Goal: Information Seeking & Learning: Learn about a topic

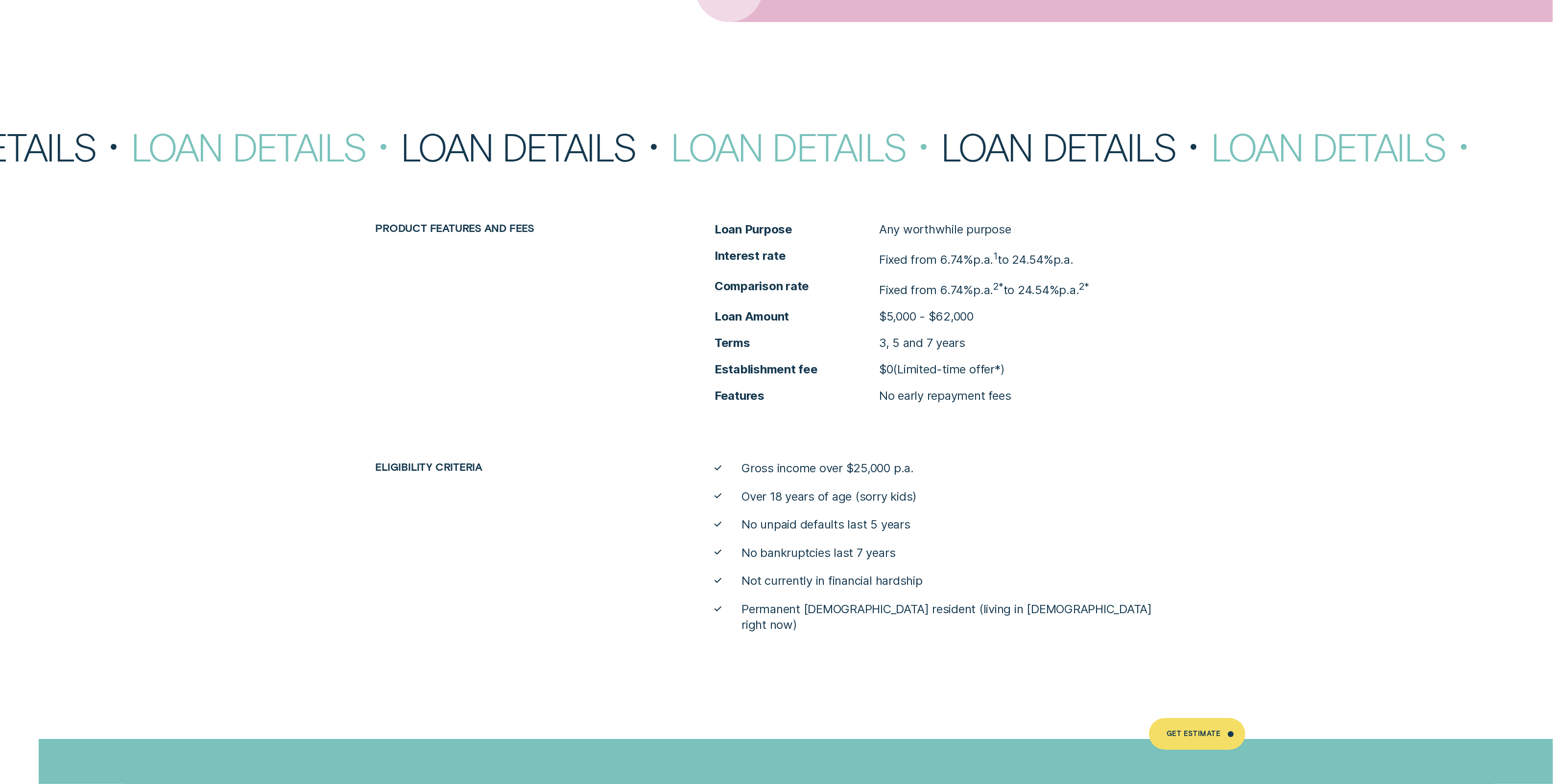
scroll to position [5643, 0]
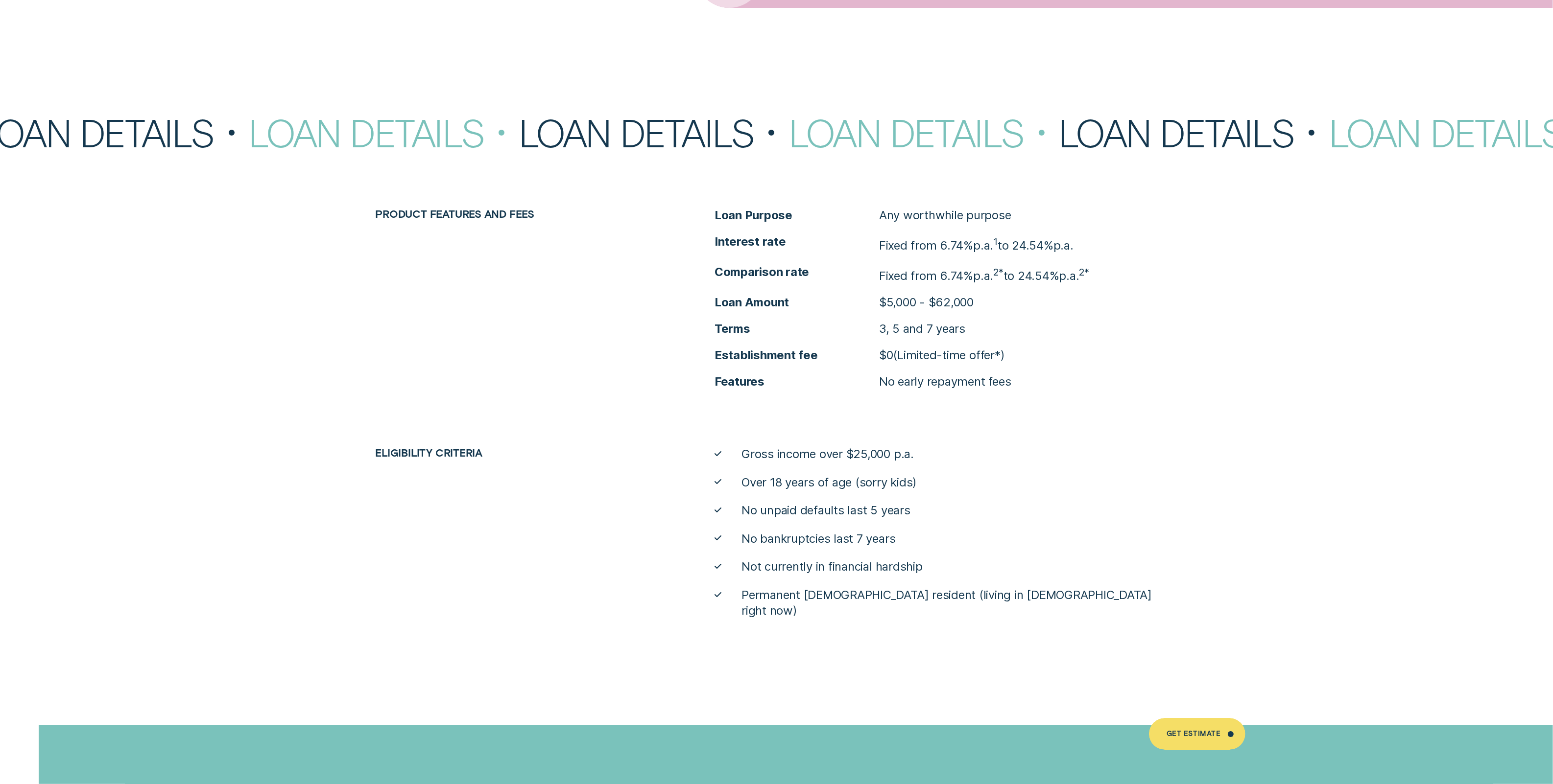
click at [966, 240] on p "Fixed from 6.74% p.a. 1 to 24.54% p.a." at bounding box center [976, 244] width 194 height 20
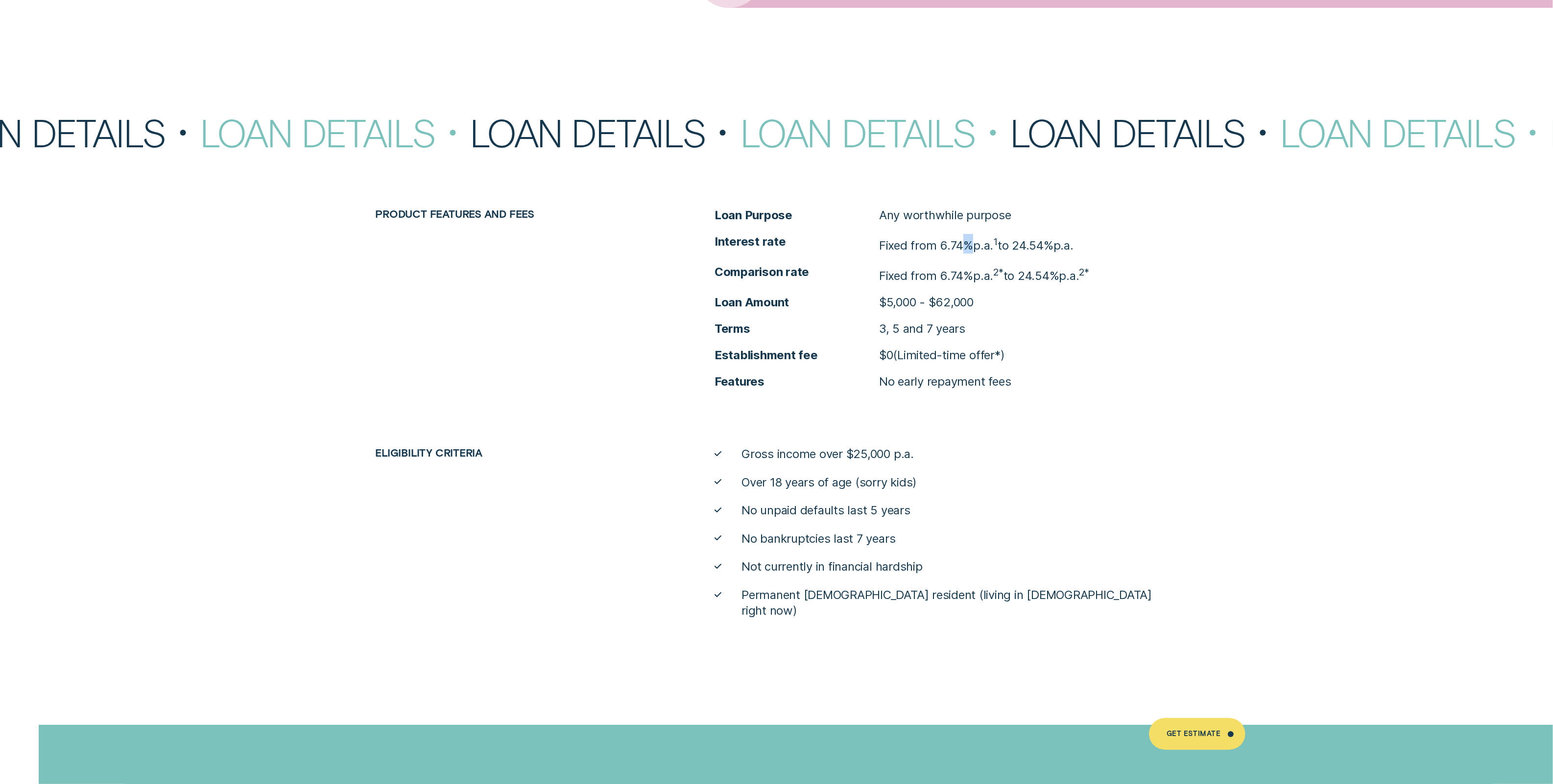
click at [966, 240] on p "Fixed from 6.74% p.a. 1 to 24.54% p.a." at bounding box center [976, 244] width 194 height 20
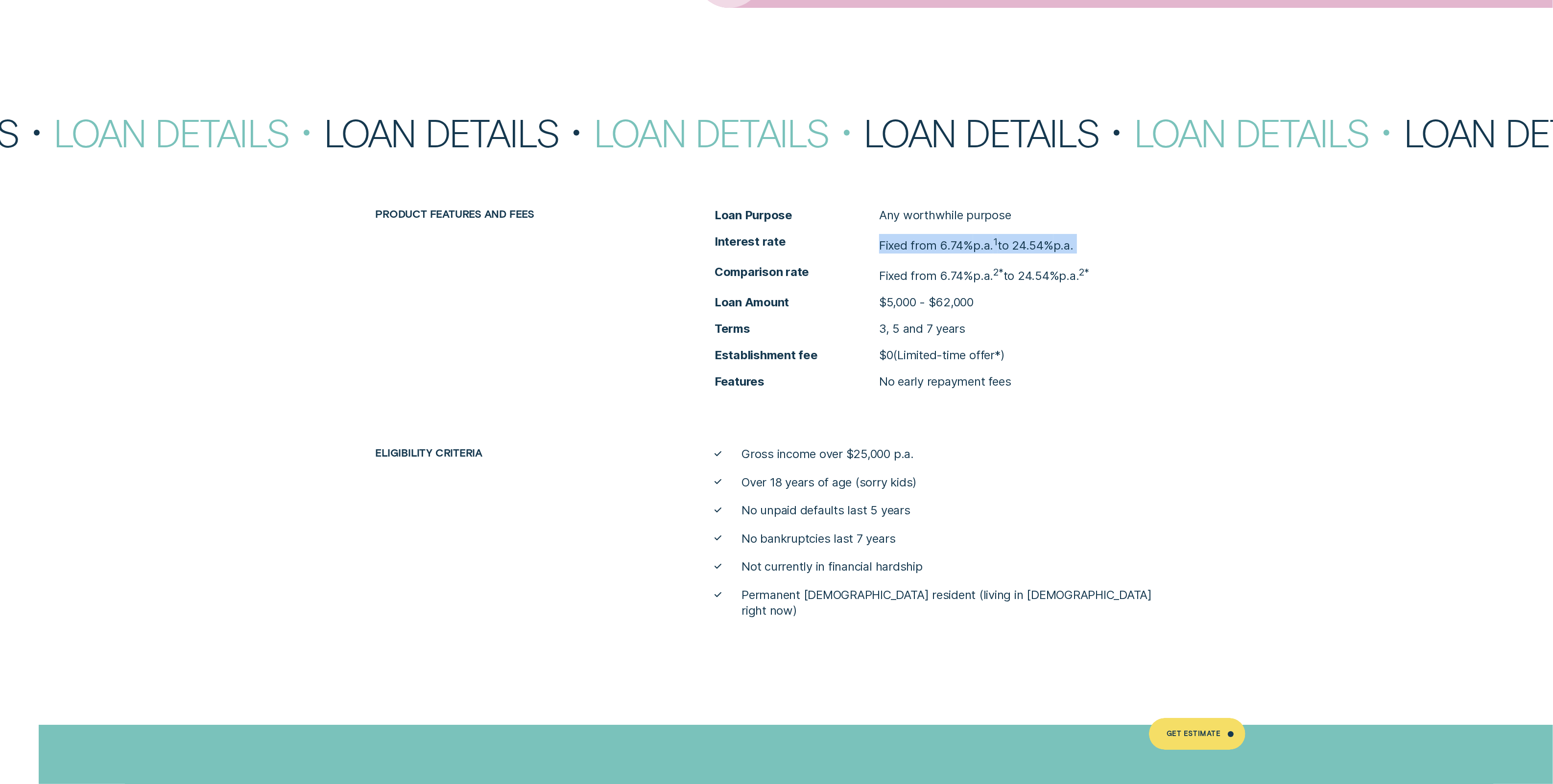
copy p "Fixed from 6.74% p.a. 1 to 24.54% p.a."
